Goal: Book appointment/travel/reservation

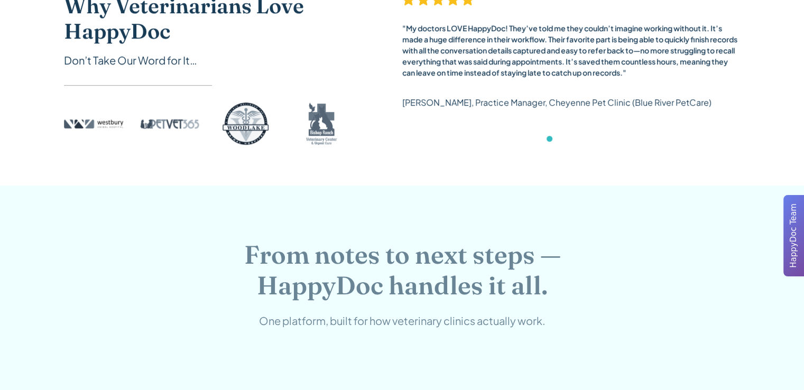
scroll to position [529, 0]
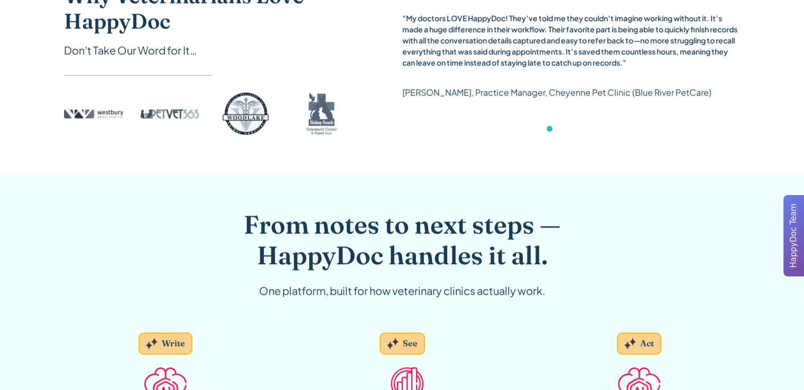
click at [404, 134] on div "carousel" at bounding box center [571, 131] width 338 height 21
click at [402, 136] on div "carousel" at bounding box center [571, 131] width 338 height 21
drag, startPoint x: 413, startPoint y: 136, endPoint x: 393, endPoint y: 137, distance: 19.6
click at [412, 137] on div "carousel" at bounding box center [571, 131] width 338 height 21
drag, startPoint x: 389, startPoint y: 136, endPoint x: 386, endPoint y: 142, distance: 7.1
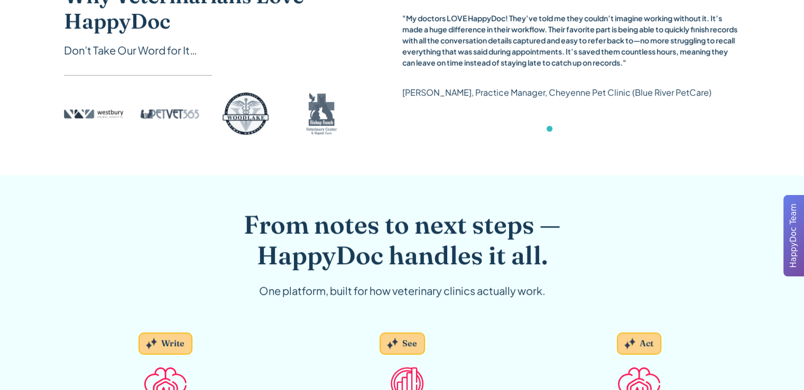
click at [386, 136] on div "Why Veterinarians Love HappyDoc Don’t Take Our Word for It… "My doctors LOVE Ha…" at bounding box center [402, 62] width 677 height 159
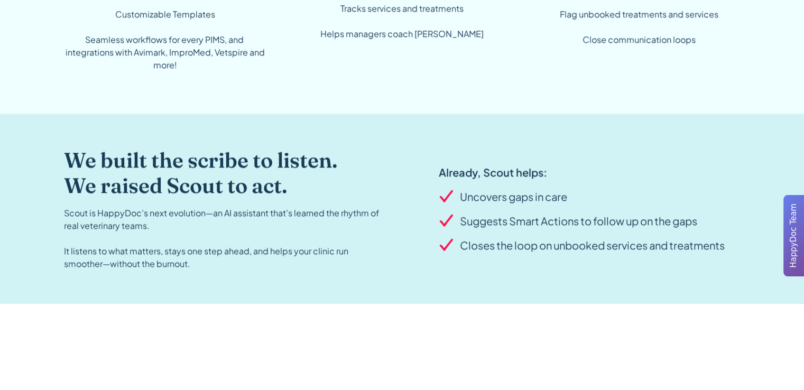
scroll to position [1004, 0]
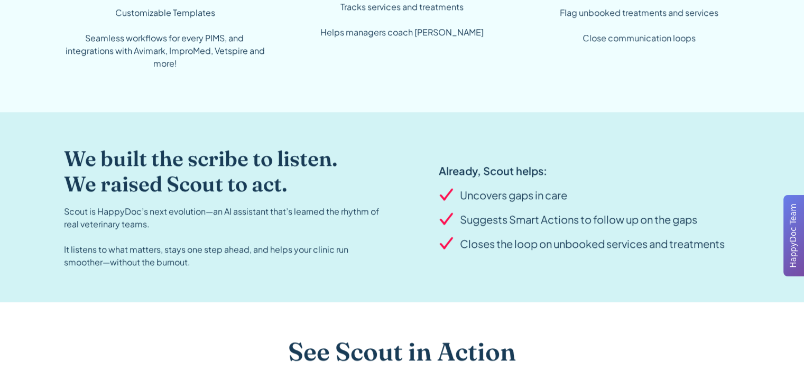
click at [395, 112] on div "We built the scribe to listen. We raised Scout to act. Scout is HappyDoc’s next…" at bounding box center [402, 207] width 677 height 190
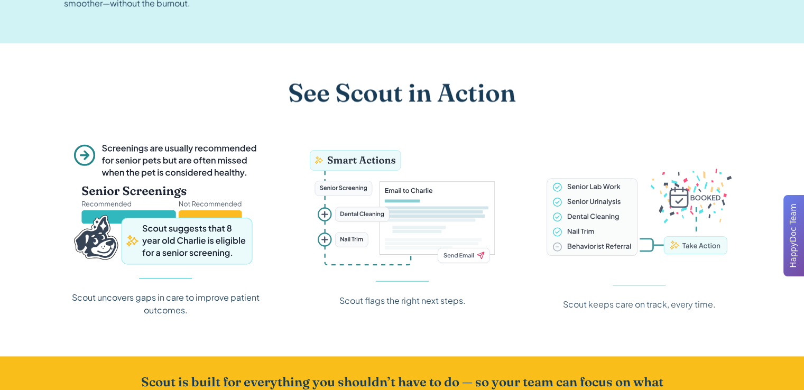
scroll to position [1269, 0]
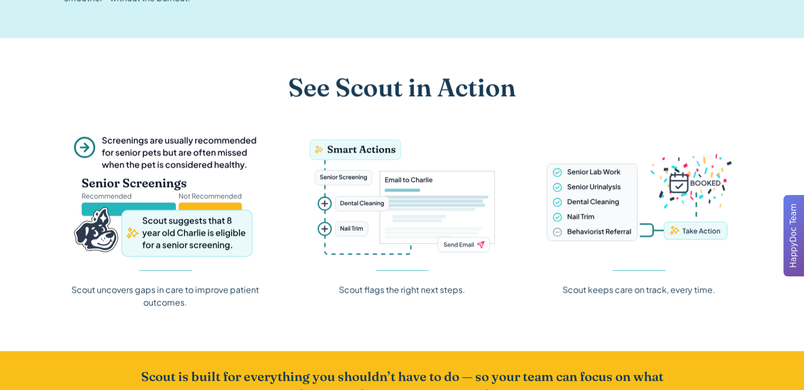
click at [0, 263] on div "See Scout in Action Scout uncovers gaps in care to improve patient outcomes. Sc…" at bounding box center [402, 194] width 804 height 313
click at [16, 206] on div "See Scout in Action Scout uncovers gaps in care to improve patient outcomes. Sc…" at bounding box center [402, 194] width 804 height 313
drag, startPoint x: 20, startPoint y: 162, endPoint x: 19, endPoint y: 127, distance: 34.9
click at [20, 159] on div "See Scout in Action Scout uncovers gaps in care to improve patient outcomes. Sc…" at bounding box center [402, 194] width 804 height 313
click at [19, 110] on div "See Scout in Action Scout uncovers gaps in care to improve patient outcomes. Sc…" at bounding box center [402, 194] width 804 height 313
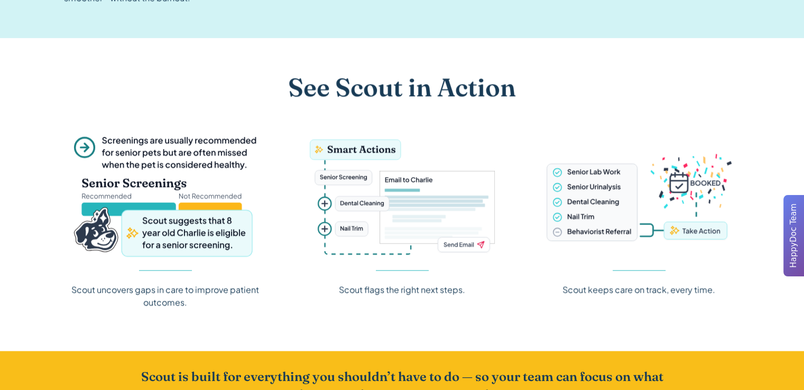
click at [19, 79] on div "See Scout in Action Scout uncovers gaps in care to improve patient outcomes. Sc…" at bounding box center [402, 194] width 804 height 313
click at [23, 74] on div "See Scout in Action Scout uncovers gaps in care to improve patient outcomes. Sc…" at bounding box center [402, 194] width 804 height 313
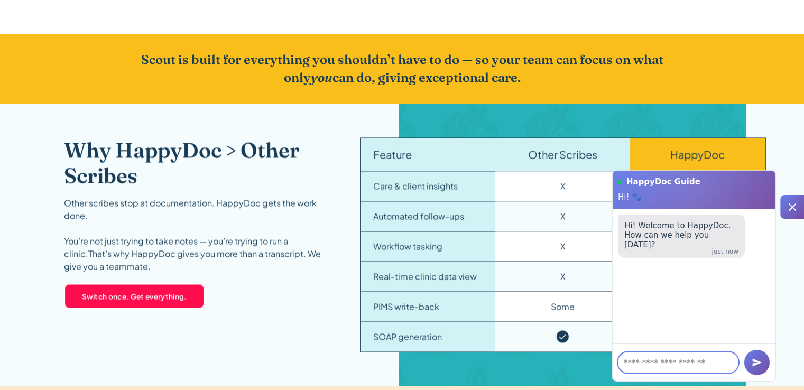
scroll to position [1110, 0]
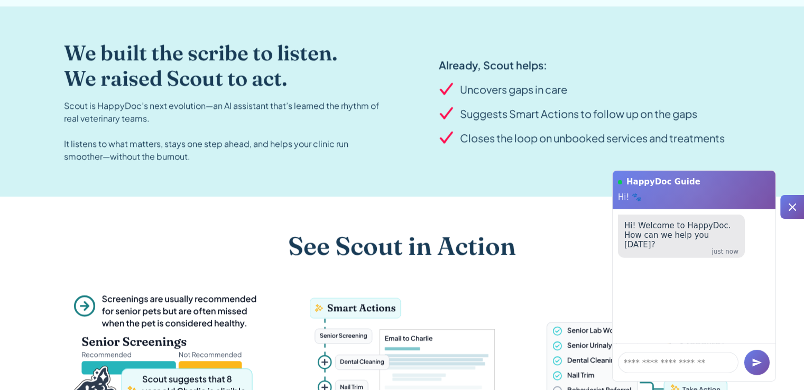
click at [784, 208] on div at bounding box center [792, 207] width 24 height 24
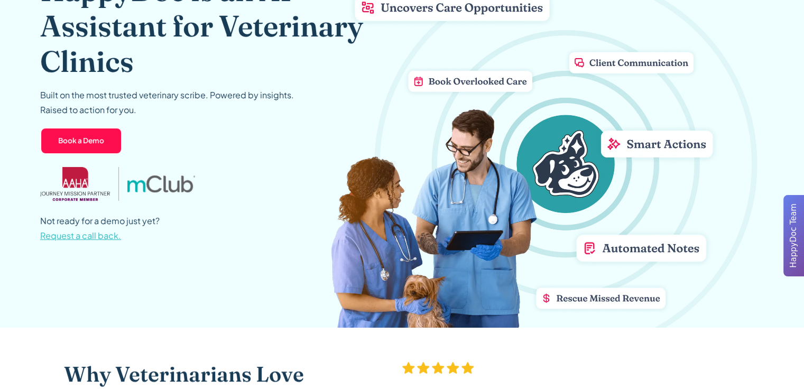
scroll to position [0, 0]
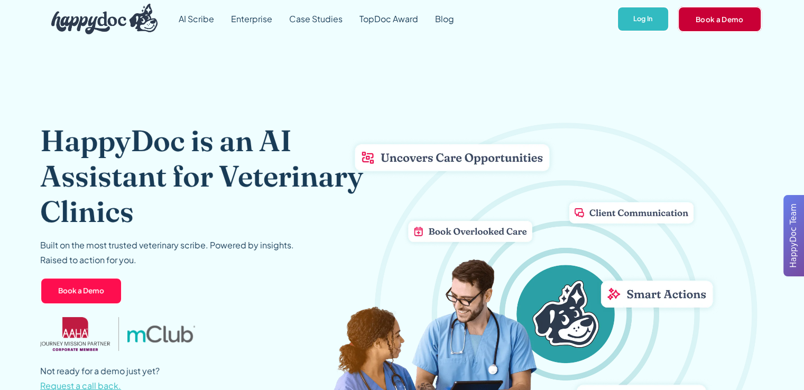
click at [732, 20] on link "Book a Demo" at bounding box center [720, 18] width 84 height 25
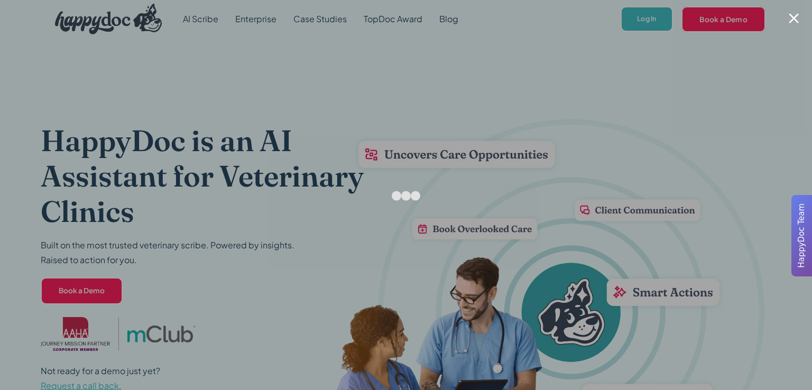
click at [740, 132] on div at bounding box center [406, 195] width 812 height 390
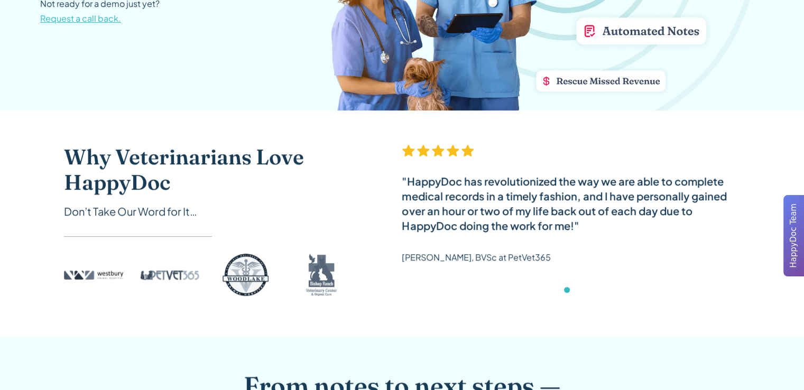
scroll to position [370, 0]
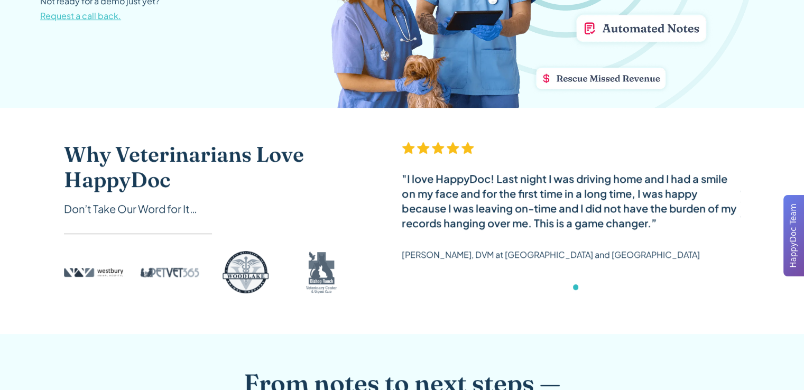
click at [6, 188] on div "Why Veterinarians Love HappyDoc Don’t Take Our Word for It… "My doctors LOVE Ha…" at bounding box center [402, 221] width 804 height 226
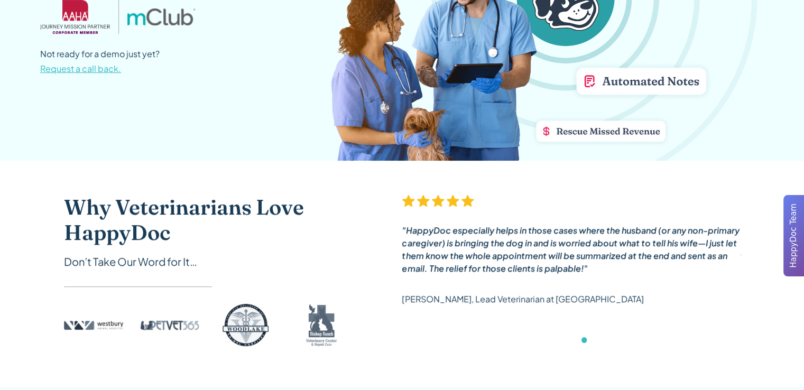
scroll to position [0, 0]
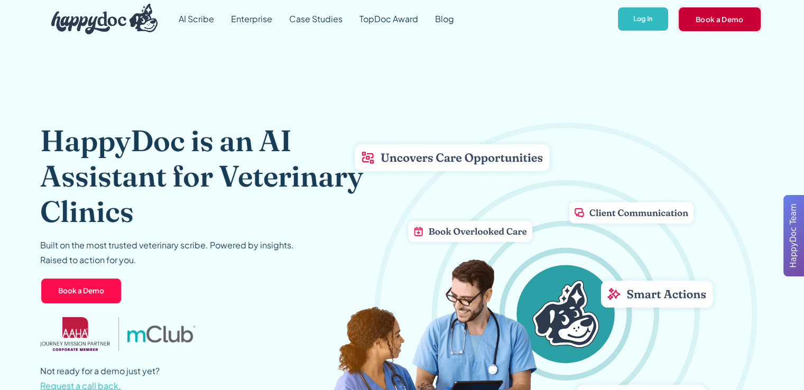
click at [723, 22] on link "Book a Demo" at bounding box center [720, 18] width 84 height 25
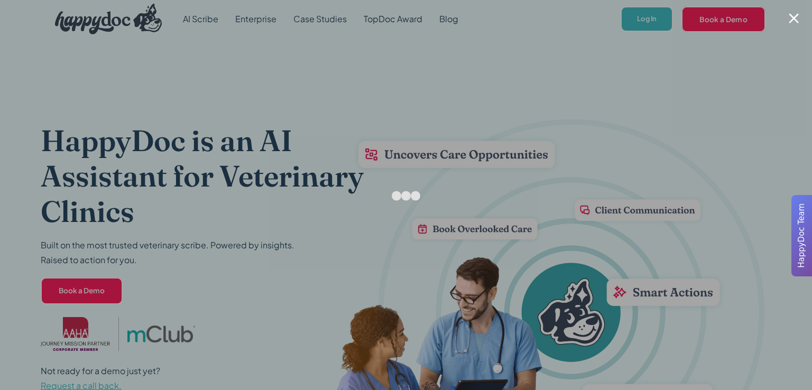
click at [717, 95] on div at bounding box center [406, 195] width 812 height 390
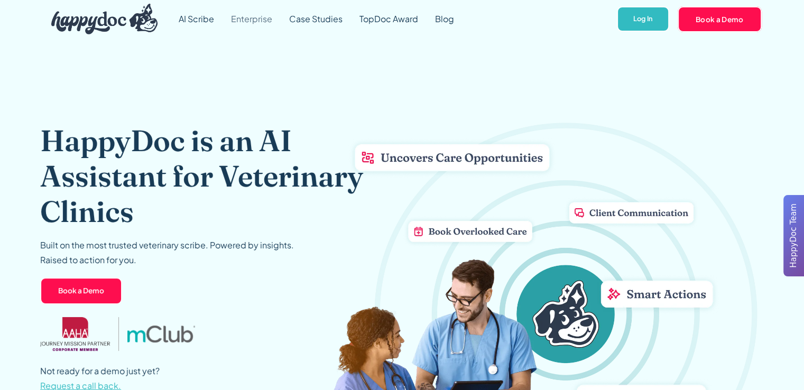
click at [256, 17] on link "Enterprise" at bounding box center [252, 19] width 58 height 38
